Goal: Task Accomplishment & Management: Complete application form

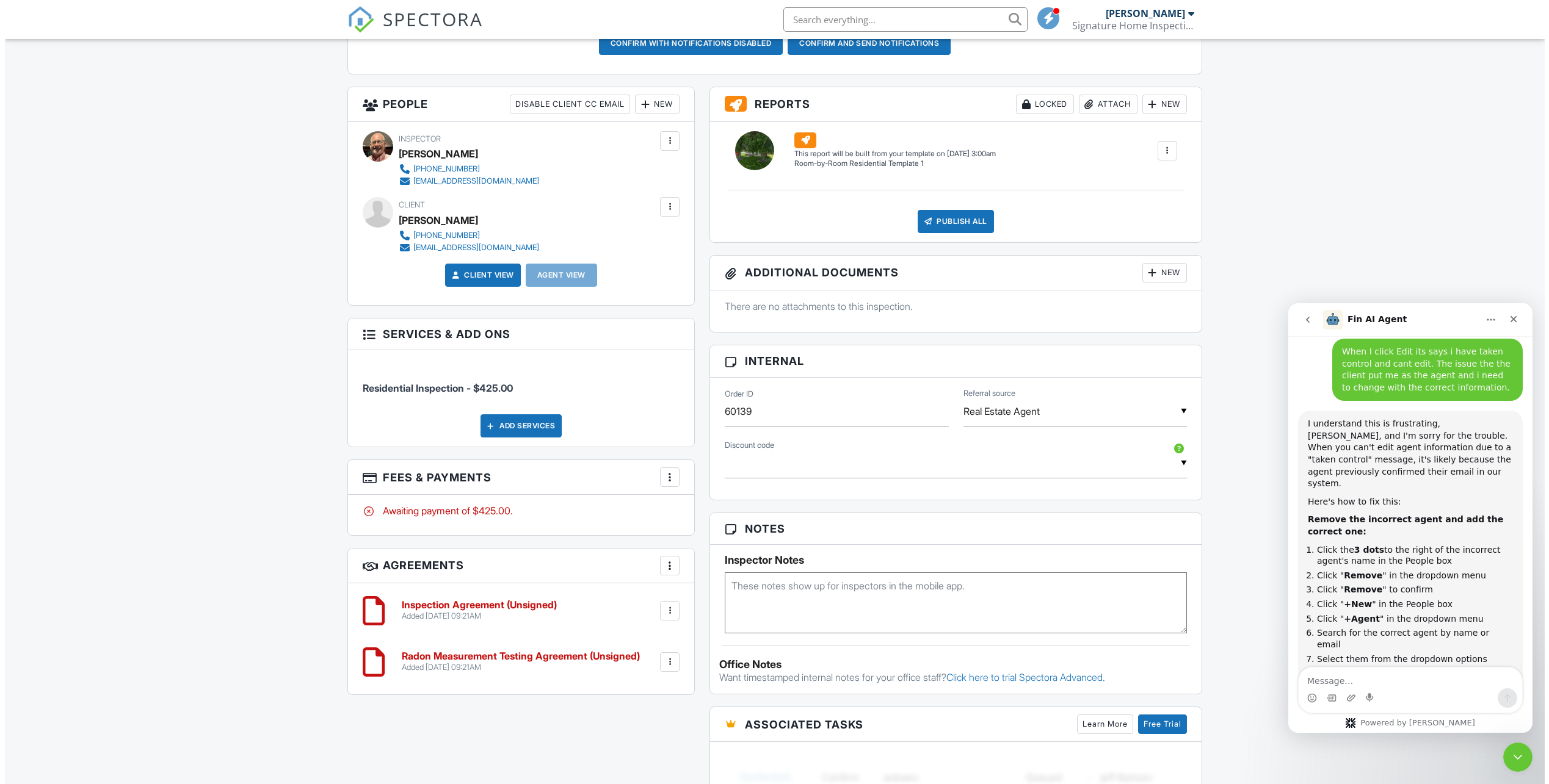
scroll to position [353, 0]
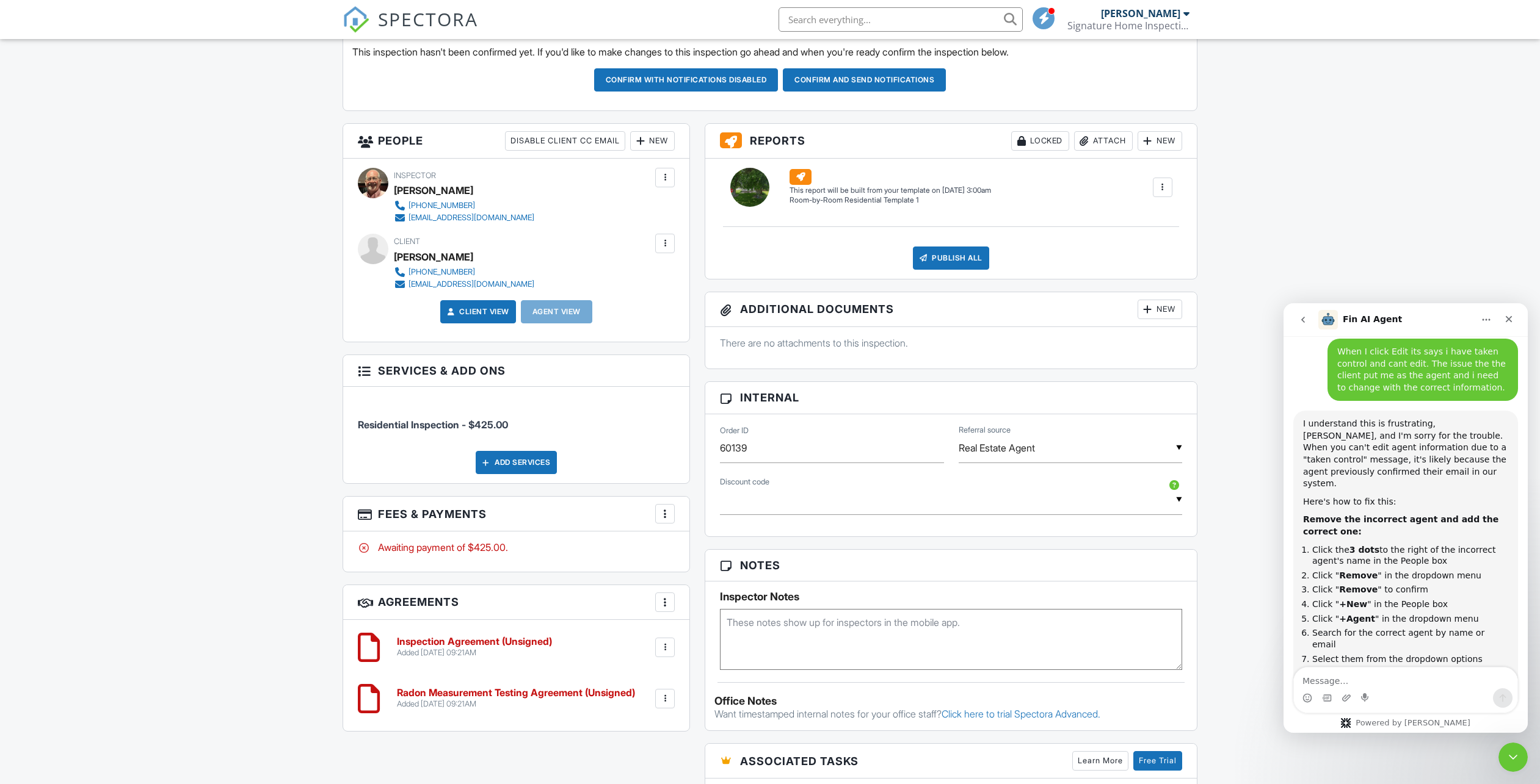
click at [646, 141] on div "New" at bounding box center [653, 141] width 45 height 20
click at [700, 208] on li "Client's Agent" at bounding box center [696, 209] width 120 height 31
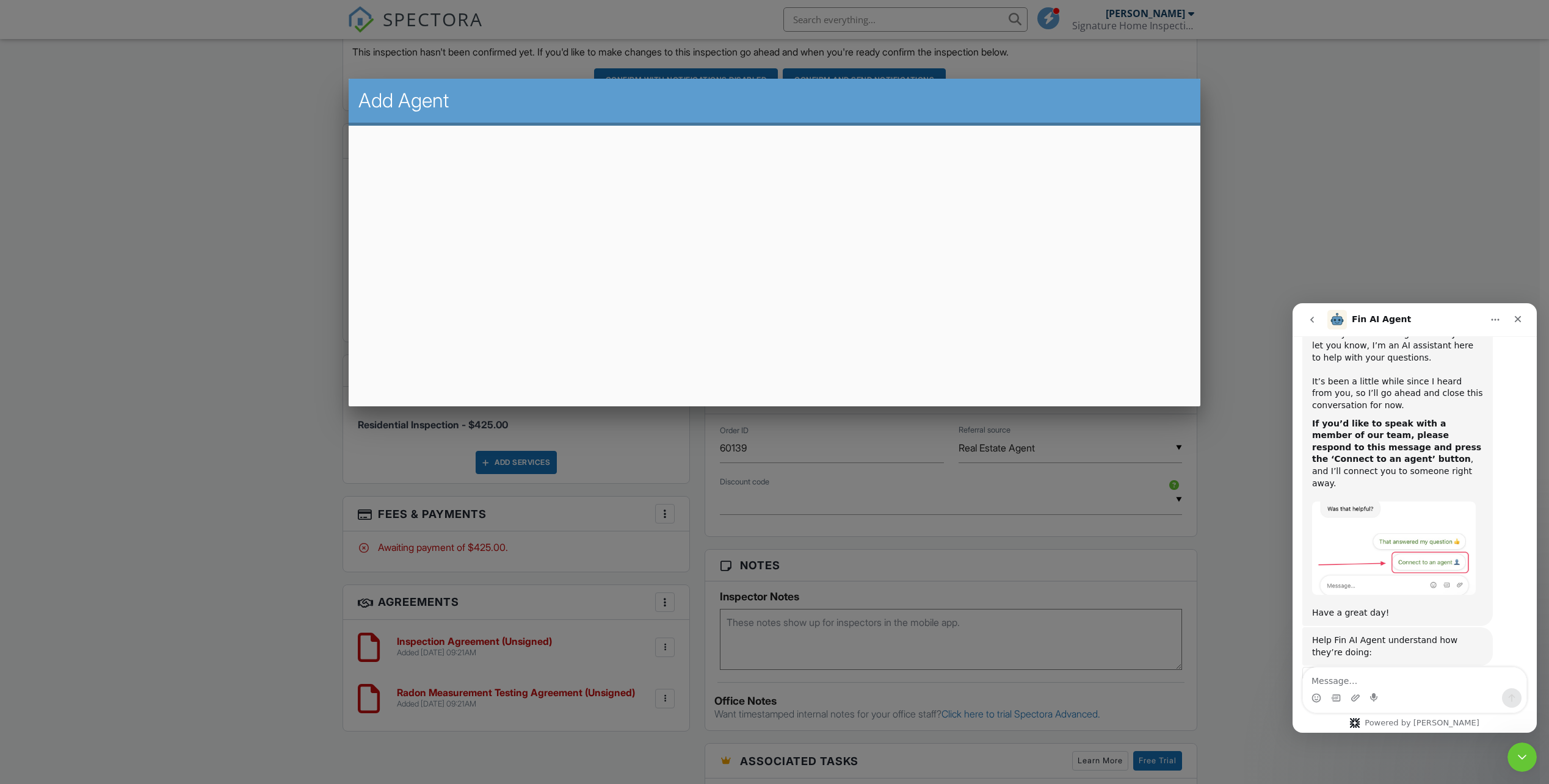
scroll to position [1349, 0]
click at [1420, 700] on span "Great" at bounding box center [1417, 710] width 22 height 22
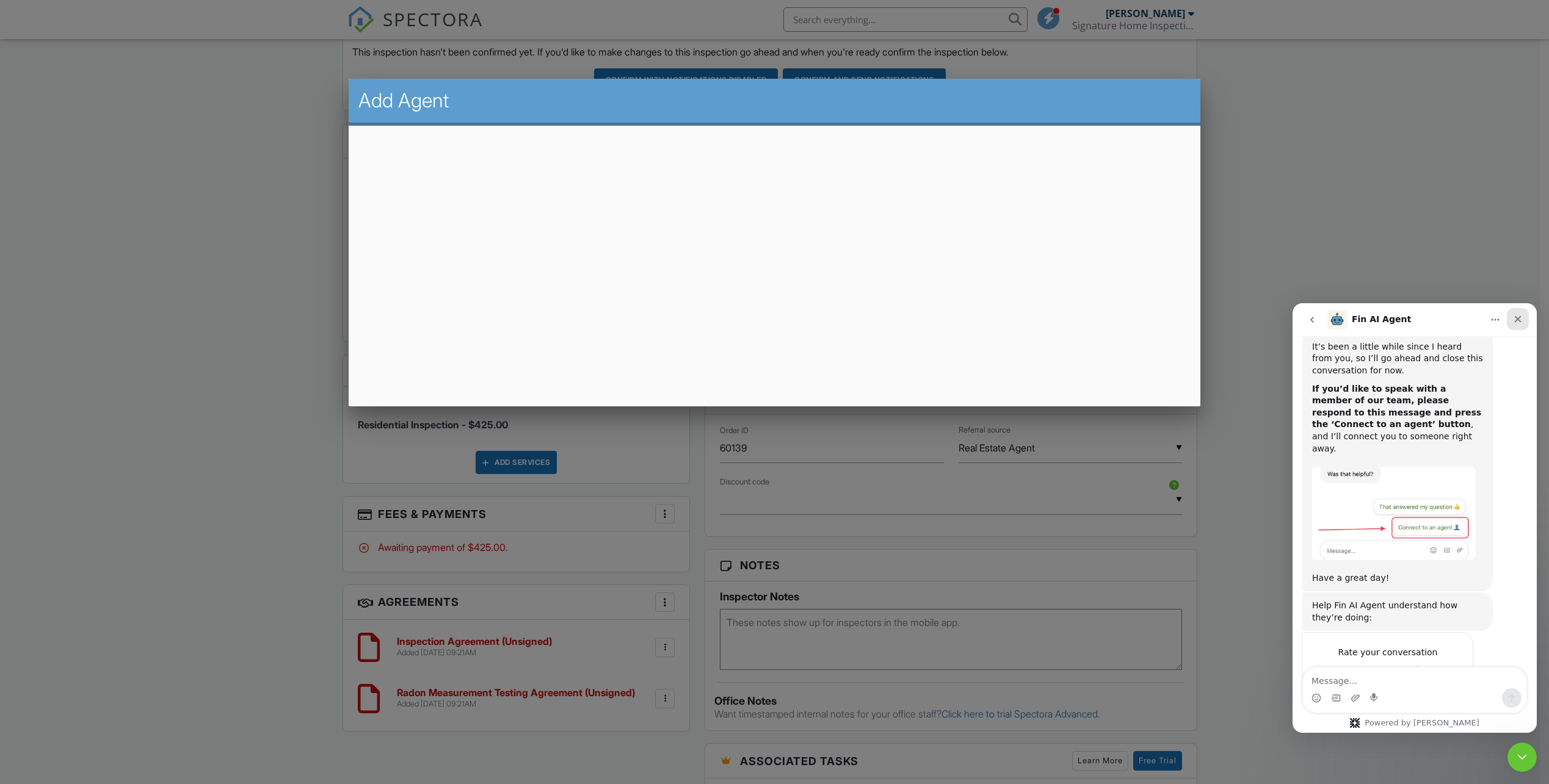
click at [1516, 315] on icon "Close" at bounding box center [1518, 318] width 10 height 10
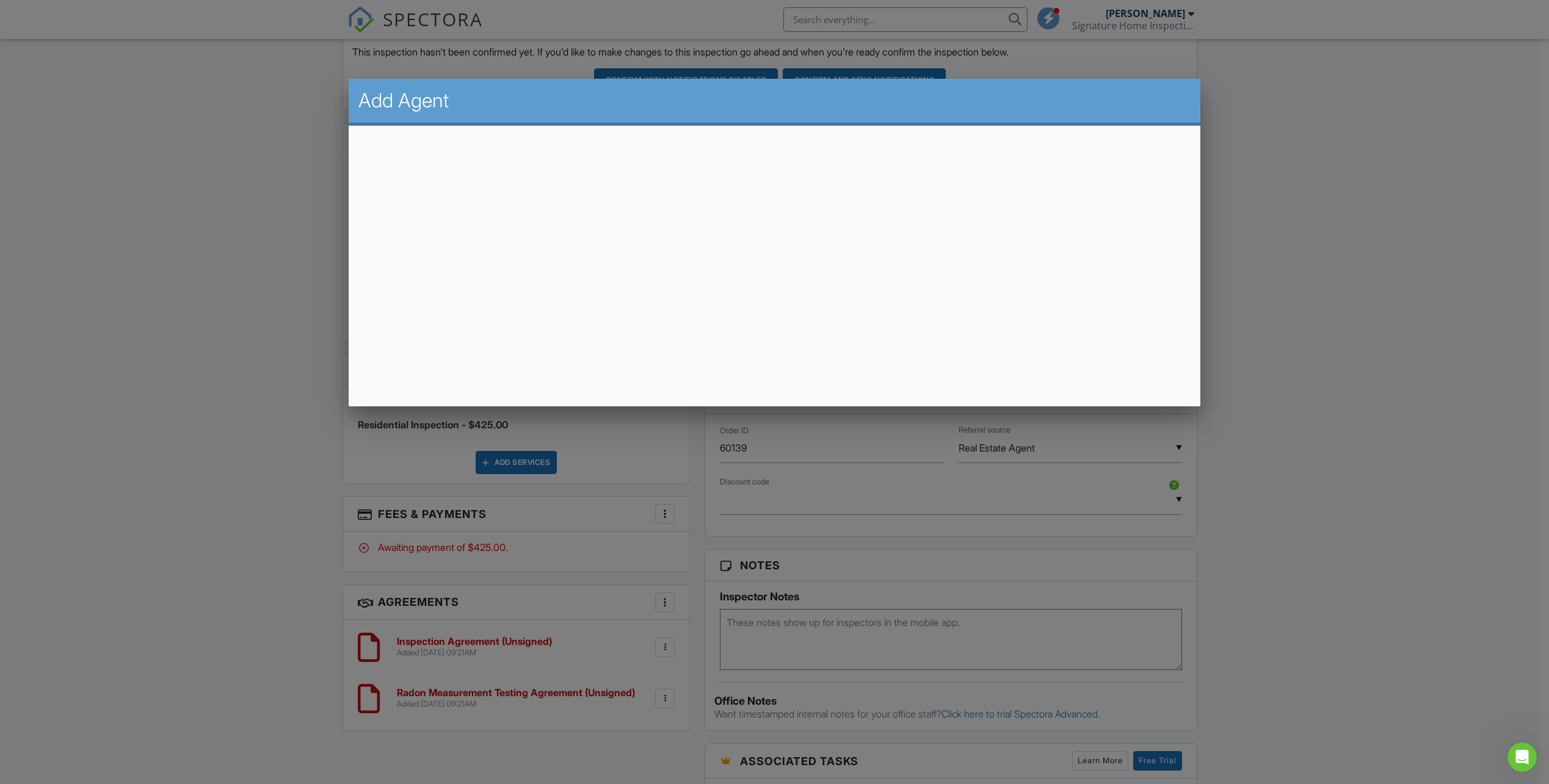
scroll to position [1362, 0]
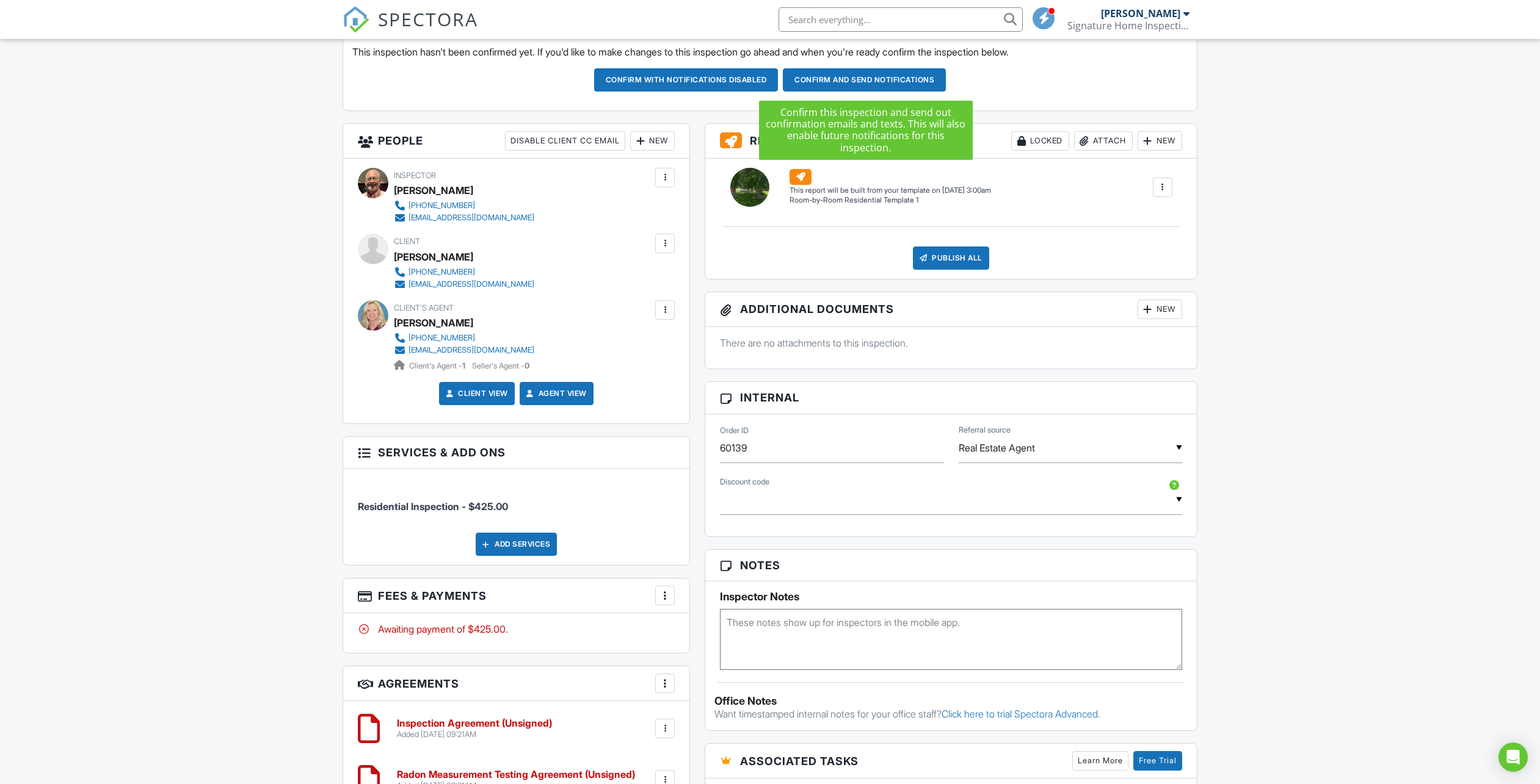
click at [779, 81] on button "Confirm and send notifications" at bounding box center [687, 80] width 184 height 23
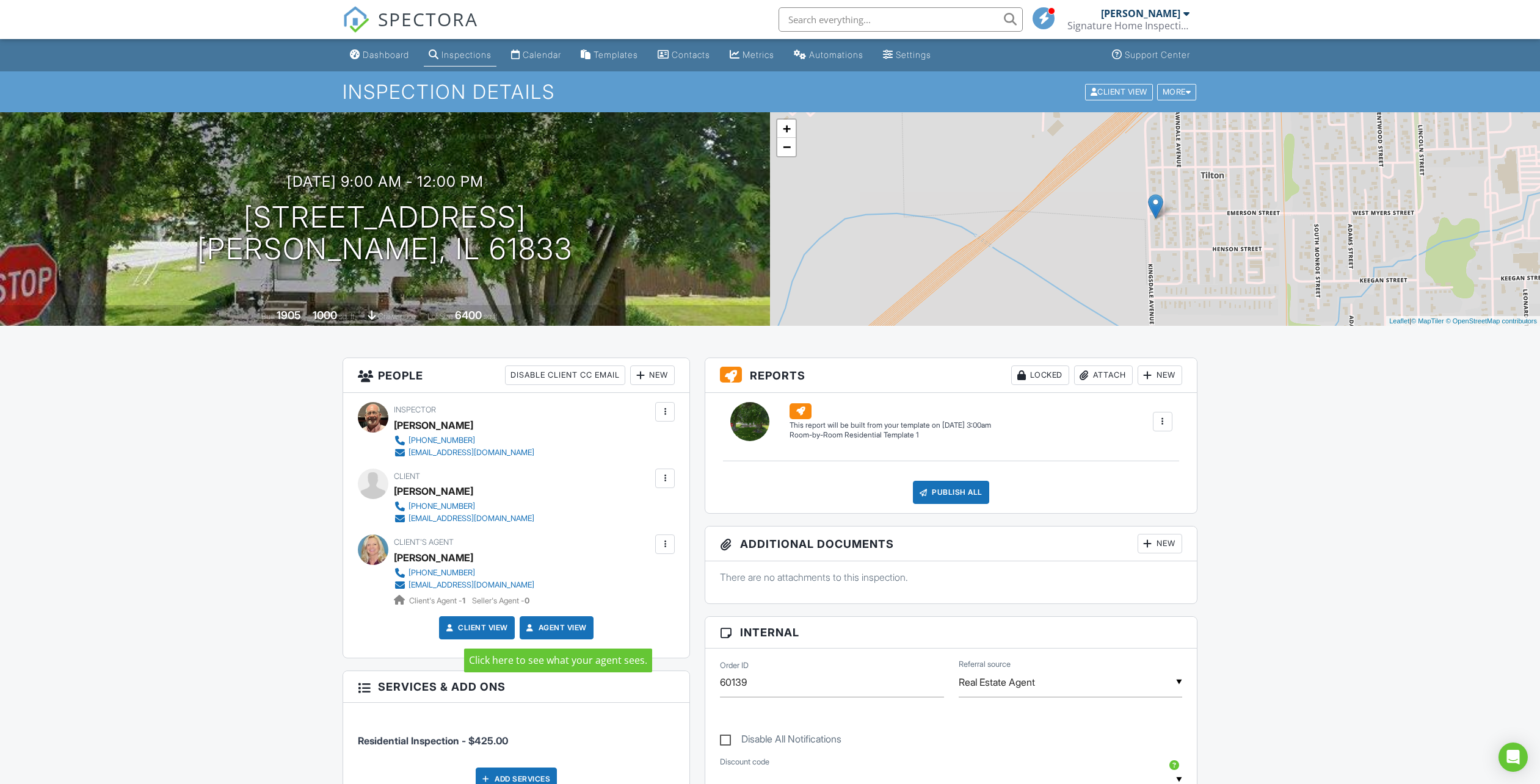
click at [560, 627] on link "Agent View" at bounding box center [555, 627] width 63 height 12
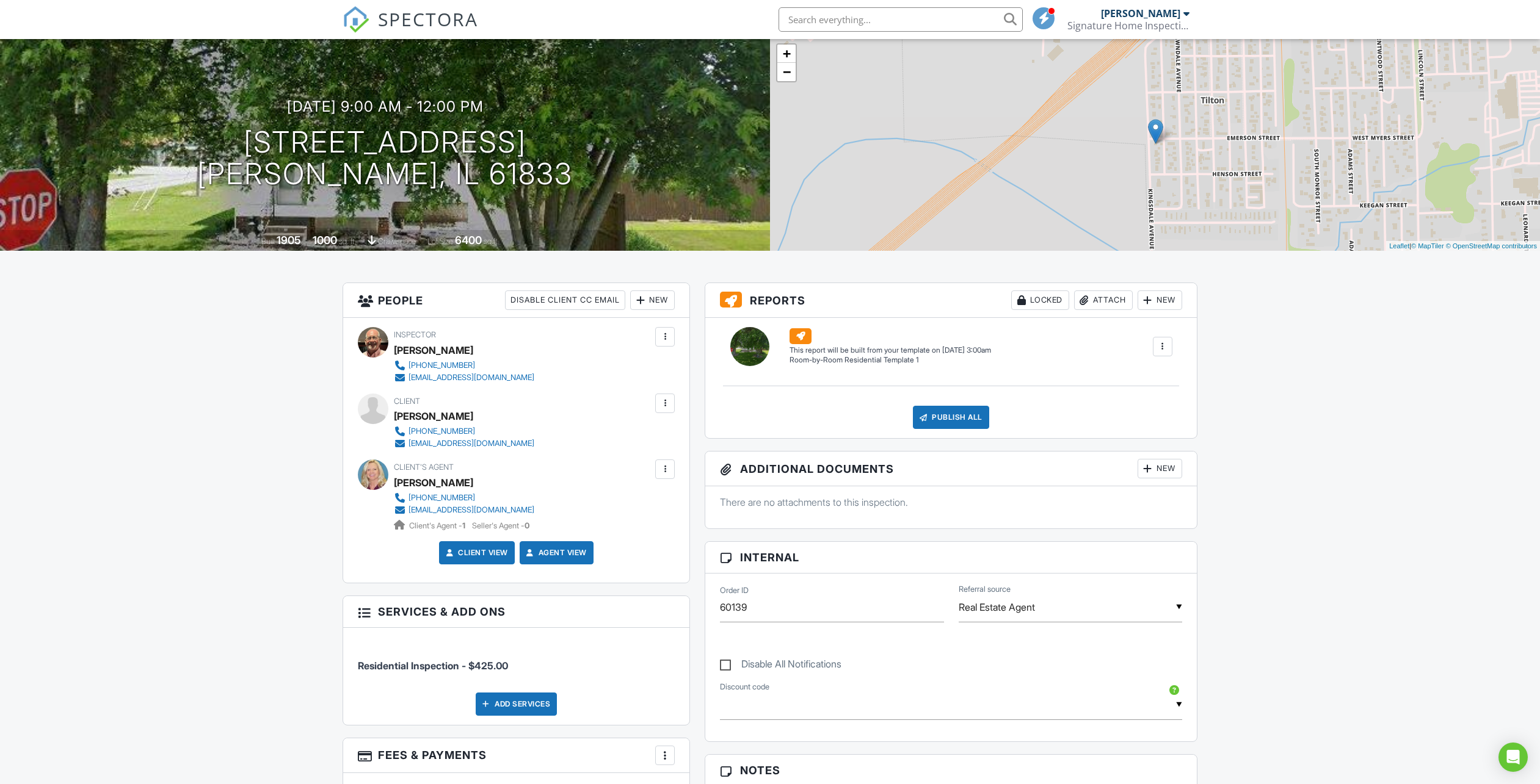
scroll to position [61, 0]
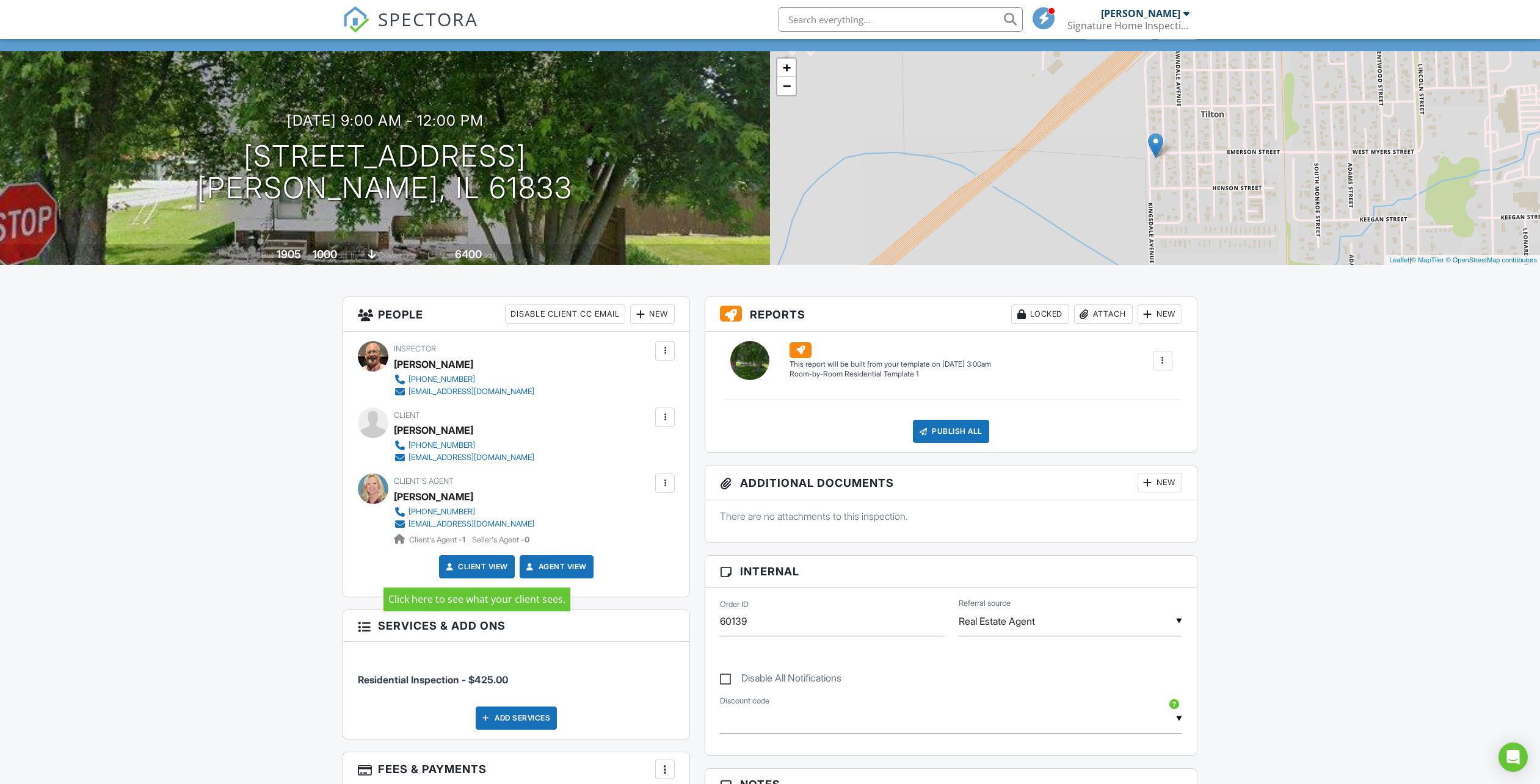
click at [464, 567] on link "Client View" at bounding box center [475, 567] width 65 height 12
